Goal: Transaction & Acquisition: Download file/media

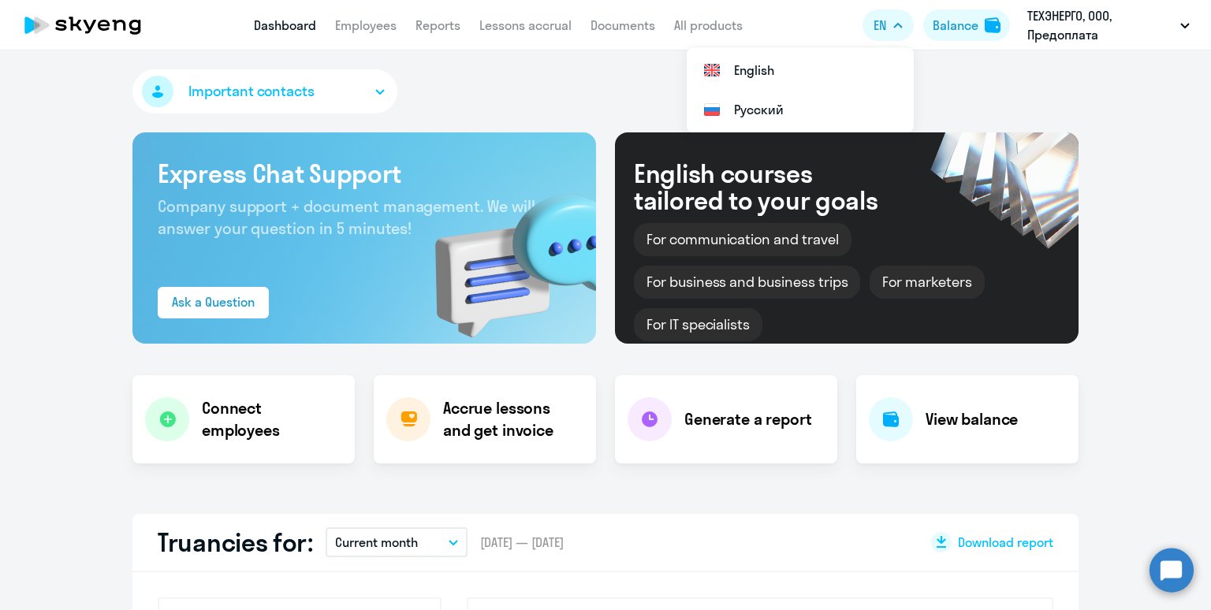
select select "30"
click at [798, 98] on li "Русский" at bounding box center [800, 109] width 227 height 39
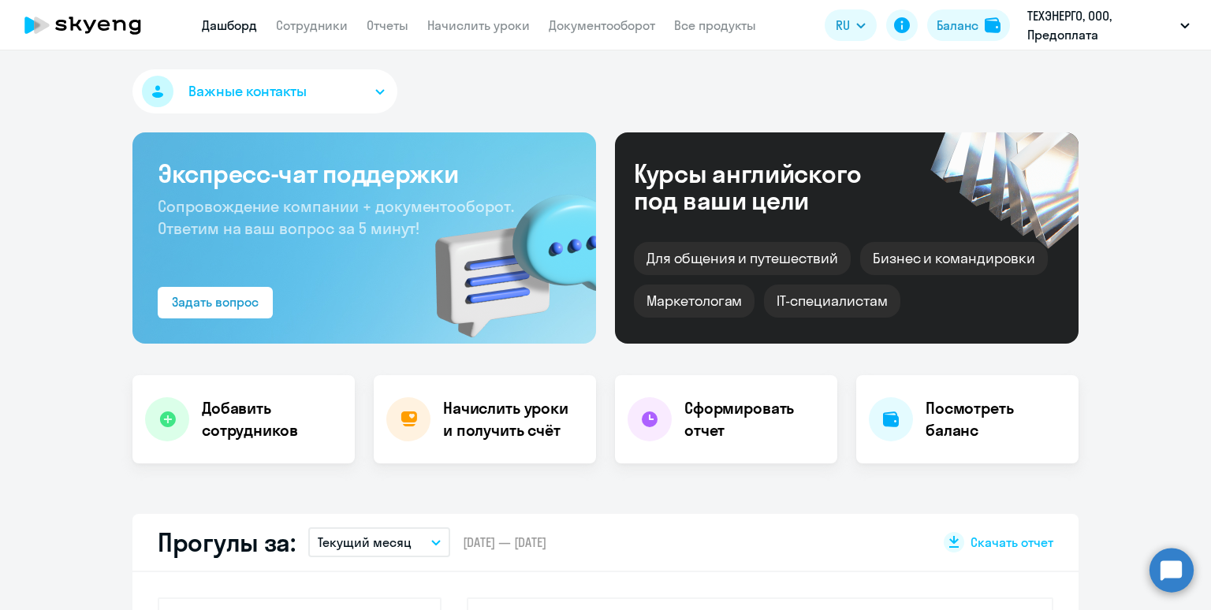
click at [577, 12] on app-header "Дашборд Сотрудники Отчеты Начислить уроки Документооборот Все продукты Дашборд …" at bounding box center [605, 25] width 1211 height 50
click at [575, 25] on link "Документооборот" at bounding box center [602, 25] width 106 height 16
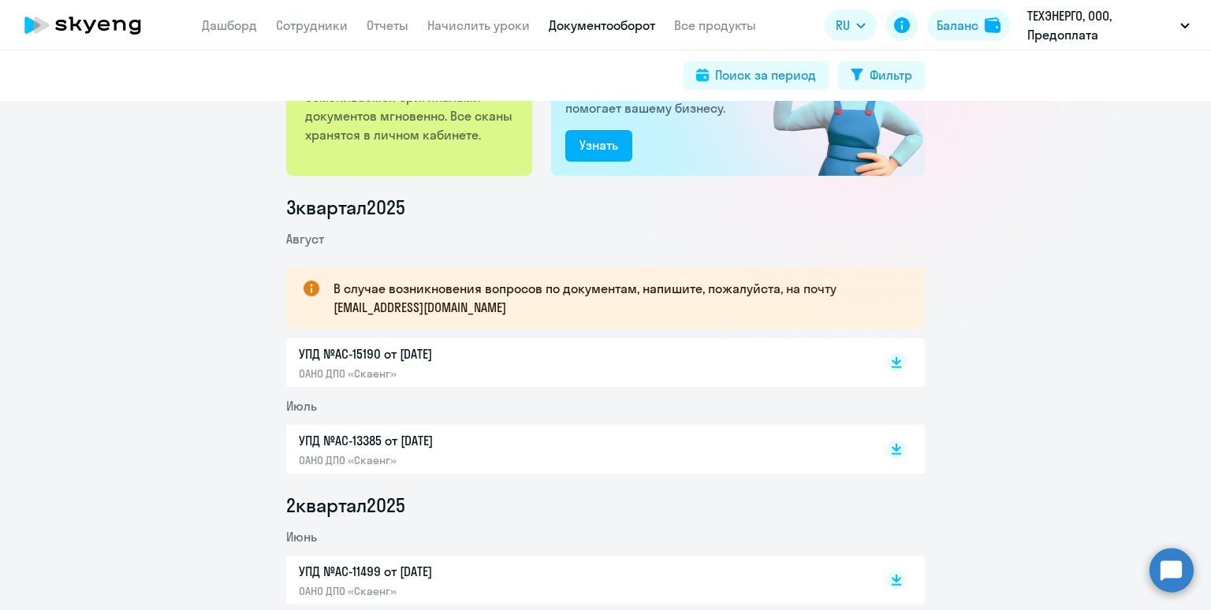
scroll to position [67, 0]
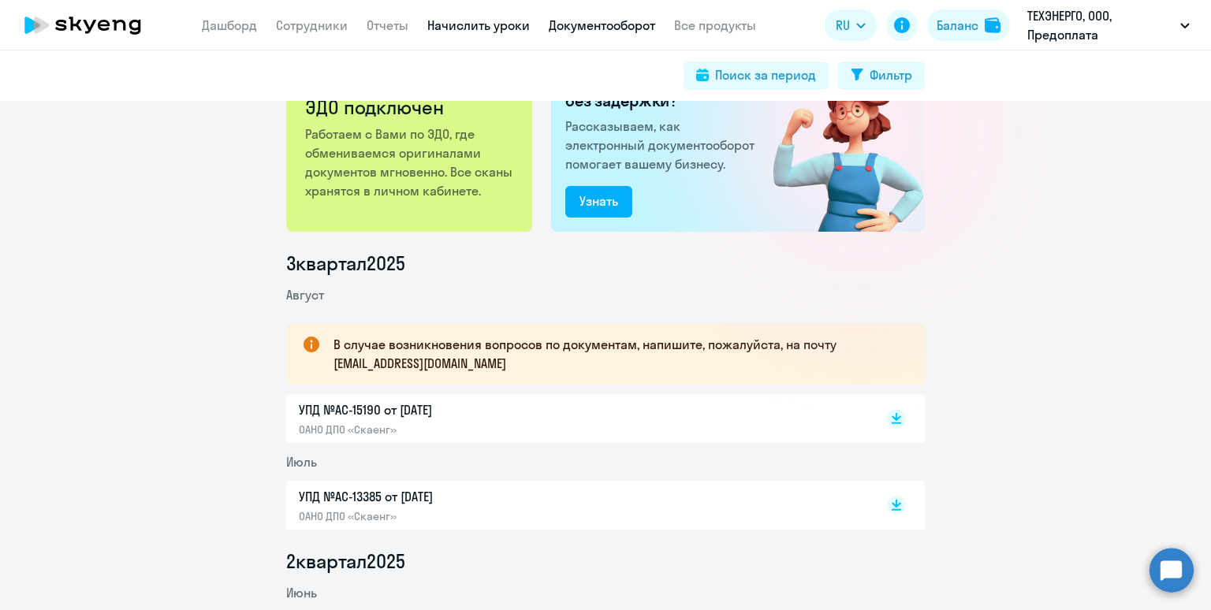
click at [461, 33] on link "Начислить уроки" at bounding box center [478, 25] width 103 height 16
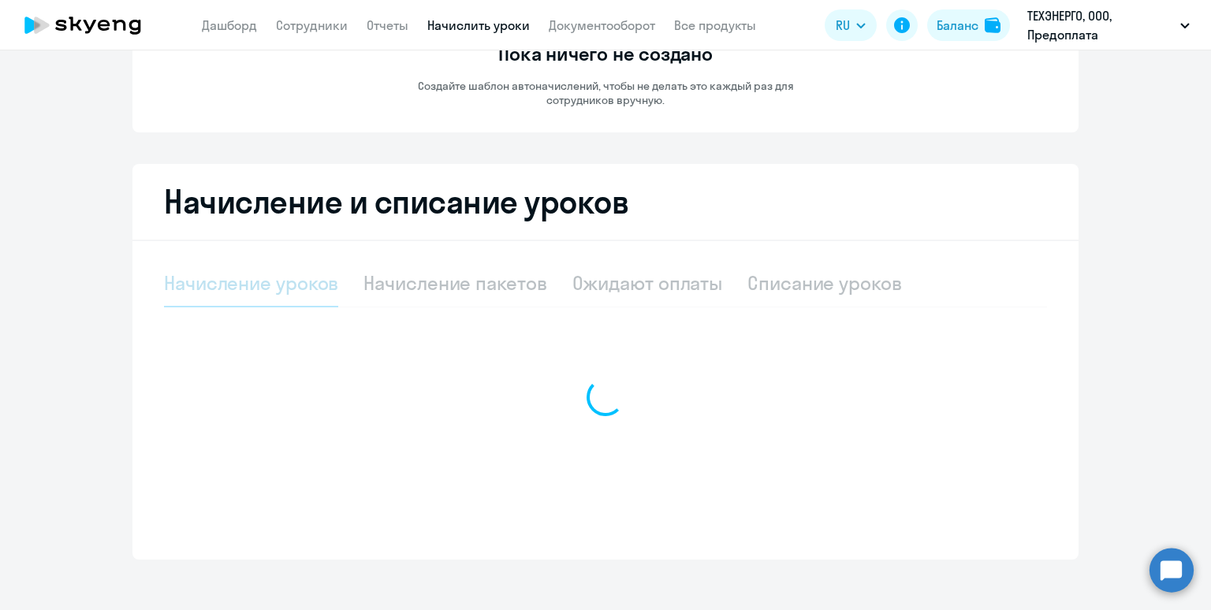
scroll to position [188, 0]
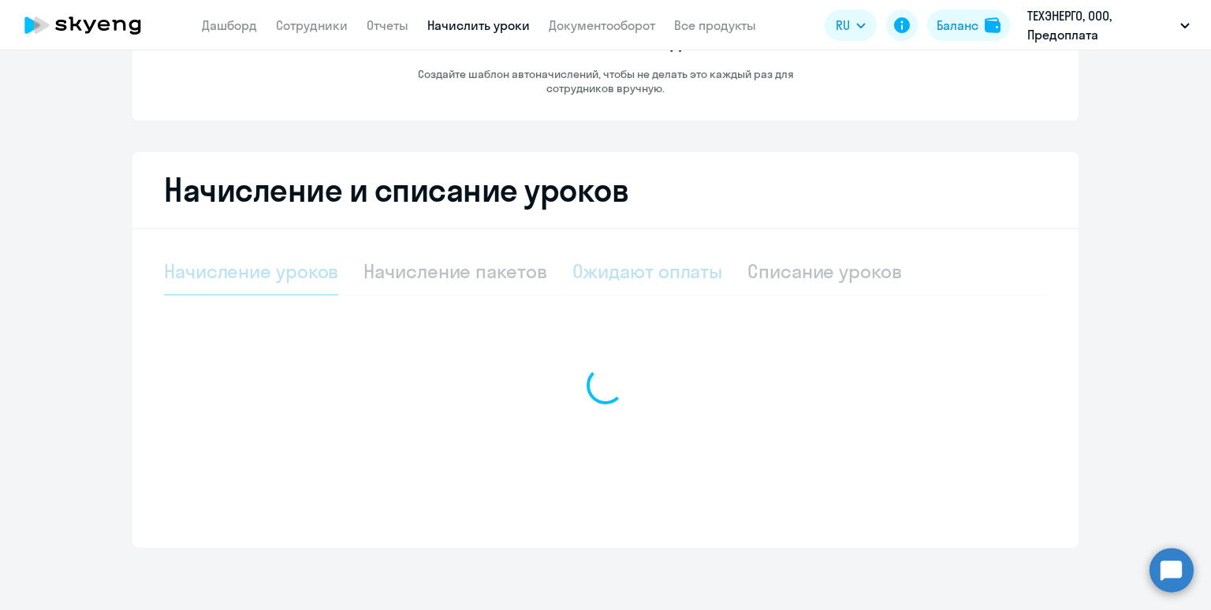
select select "10"
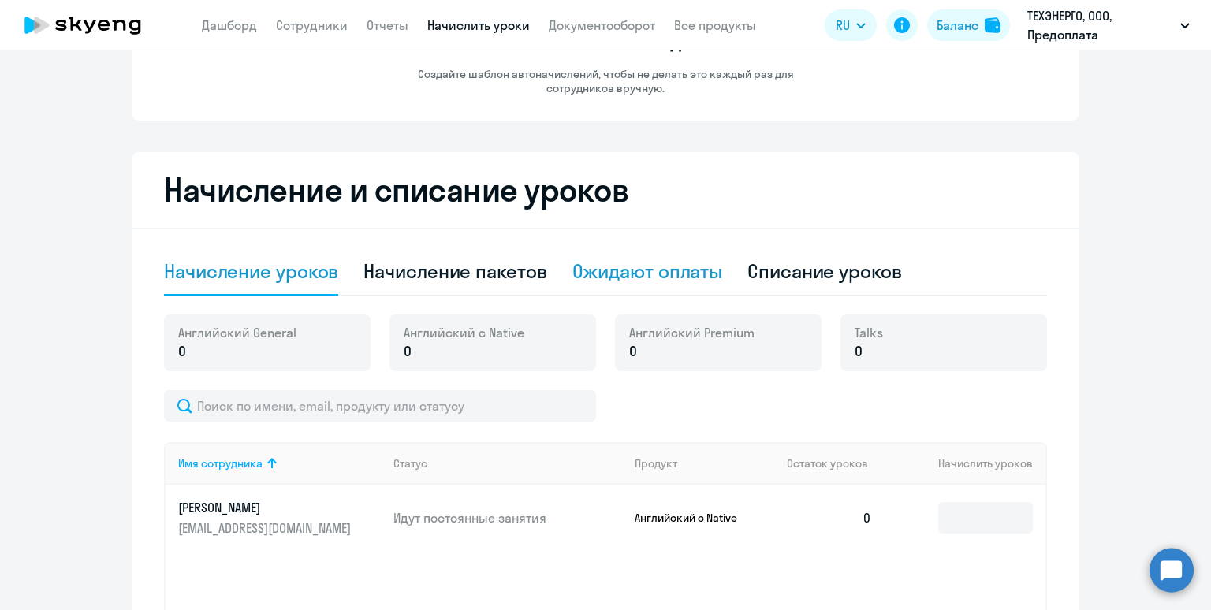
click at [605, 282] on div "Ожидают оплаты" at bounding box center [648, 271] width 151 height 25
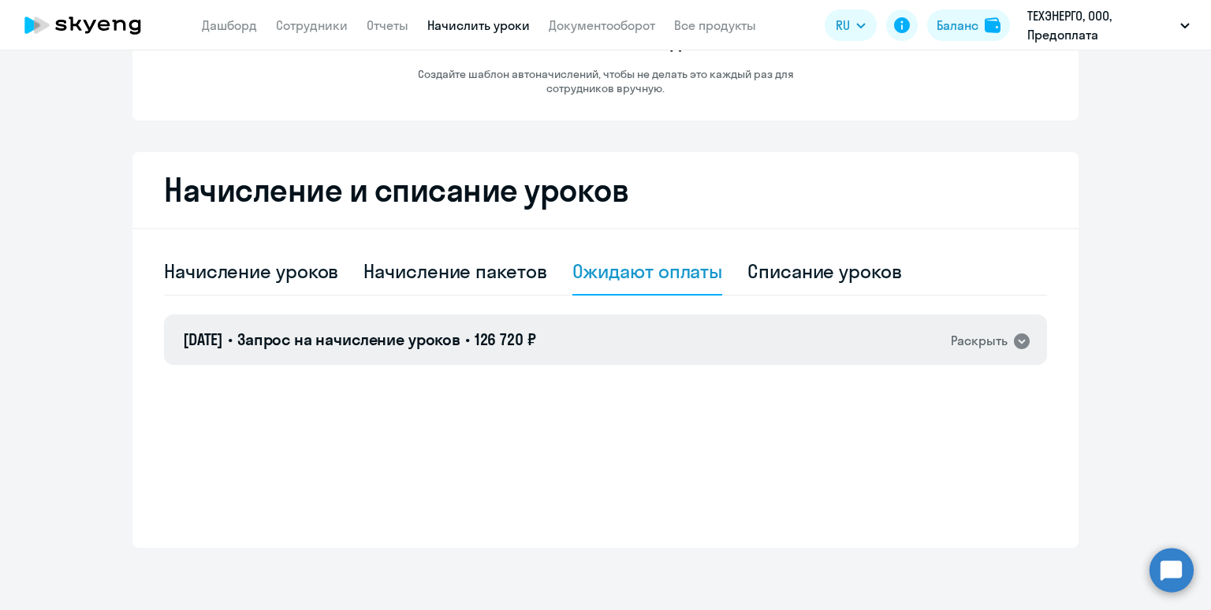
click at [610, 343] on div "[DATE] • Запрос на начисление уроков • 126 720 ₽ Раскрыть" at bounding box center [605, 340] width 883 height 50
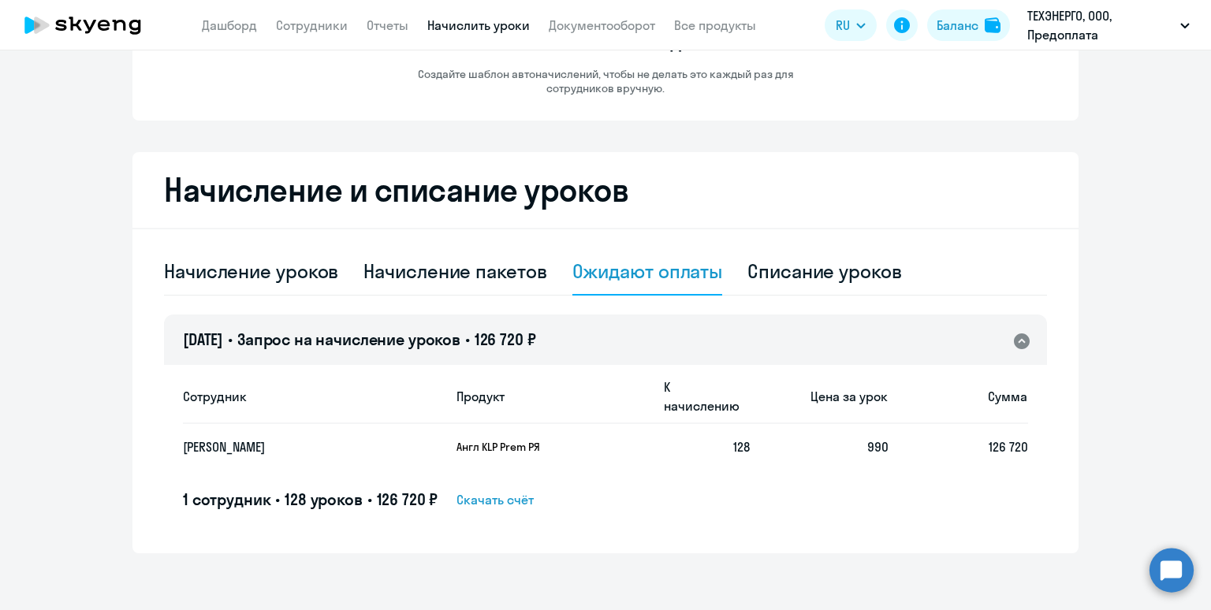
click at [496, 491] on span "Скачать счёт" at bounding box center [495, 500] width 77 height 19
click at [418, 162] on div "Начисление и списание уроков Начисление уроков Начисление пакетов Ожидают оплат…" at bounding box center [606, 352] width 946 height 401
